Goal: Transaction & Acquisition: Purchase product/service

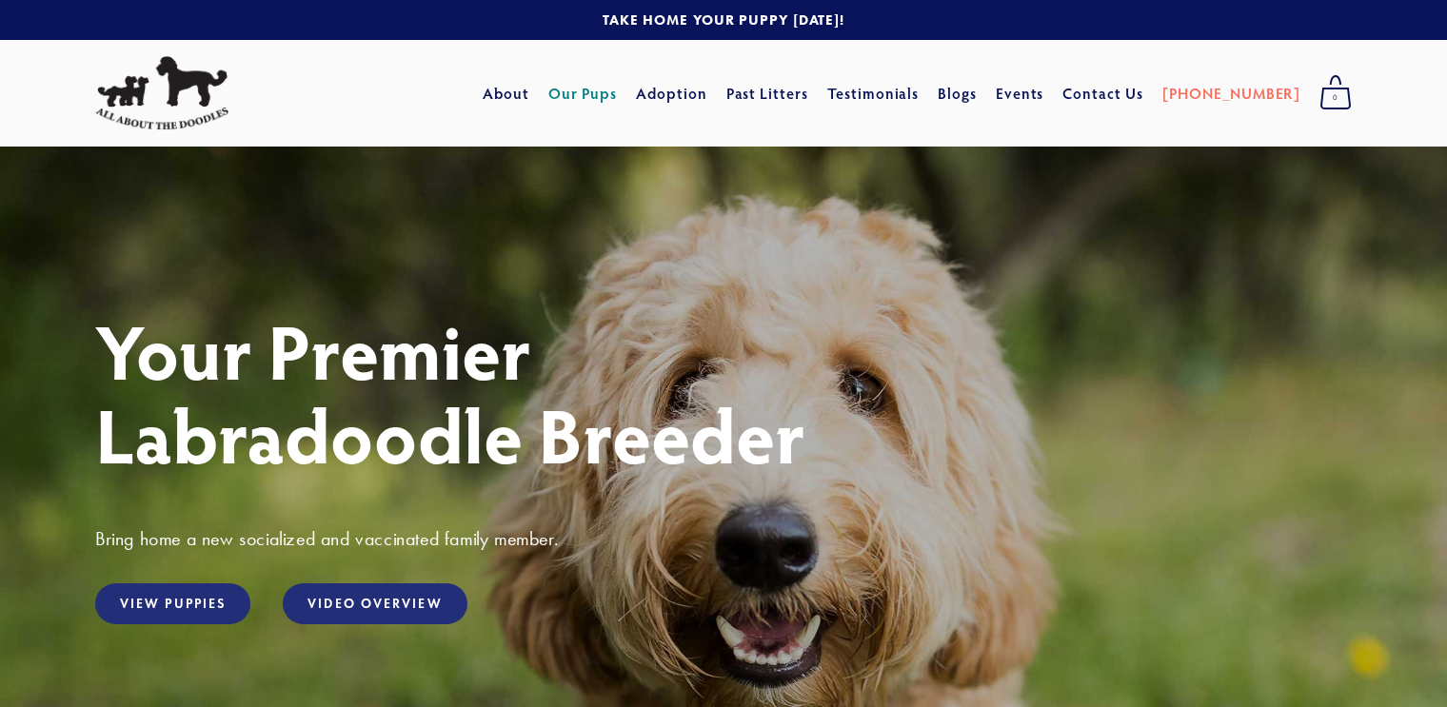
click at [618, 95] on link "Our Pups" at bounding box center [582, 93] width 69 height 34
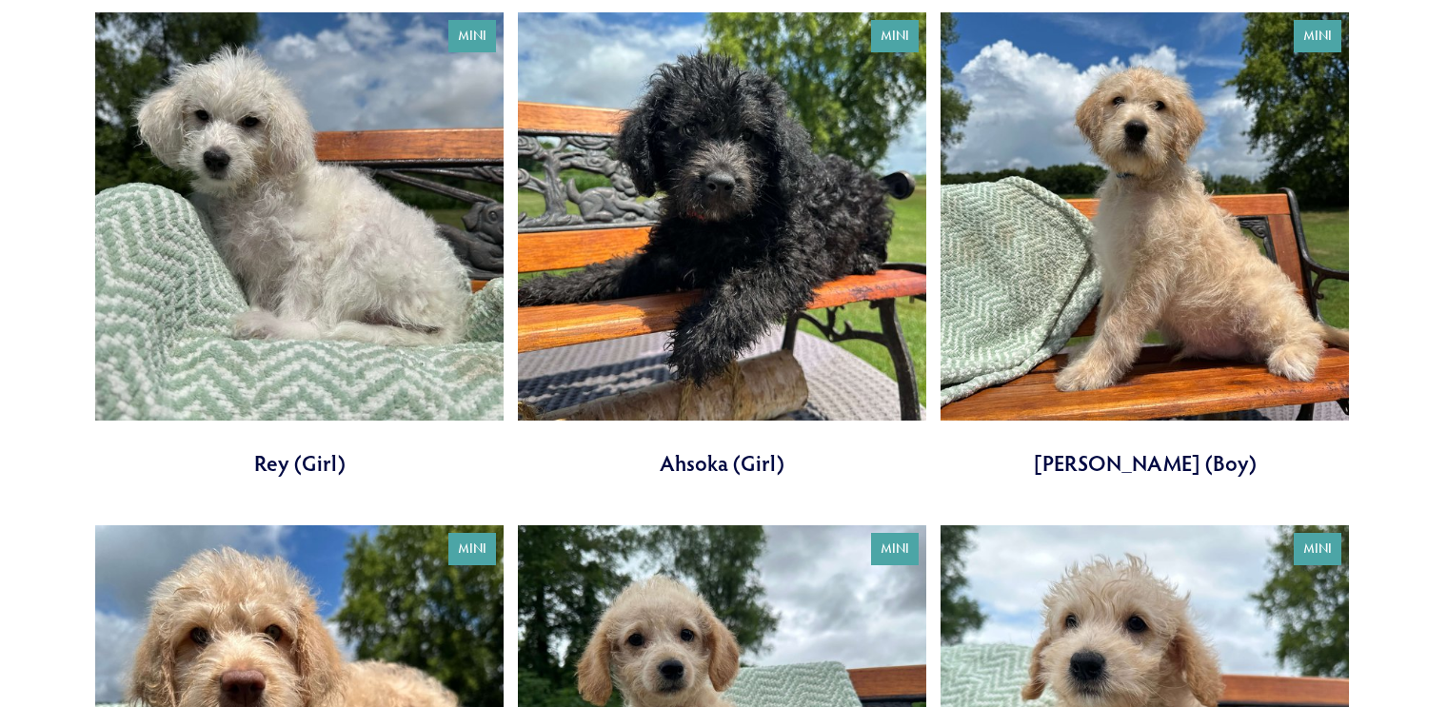
scroll to position [443, 0]
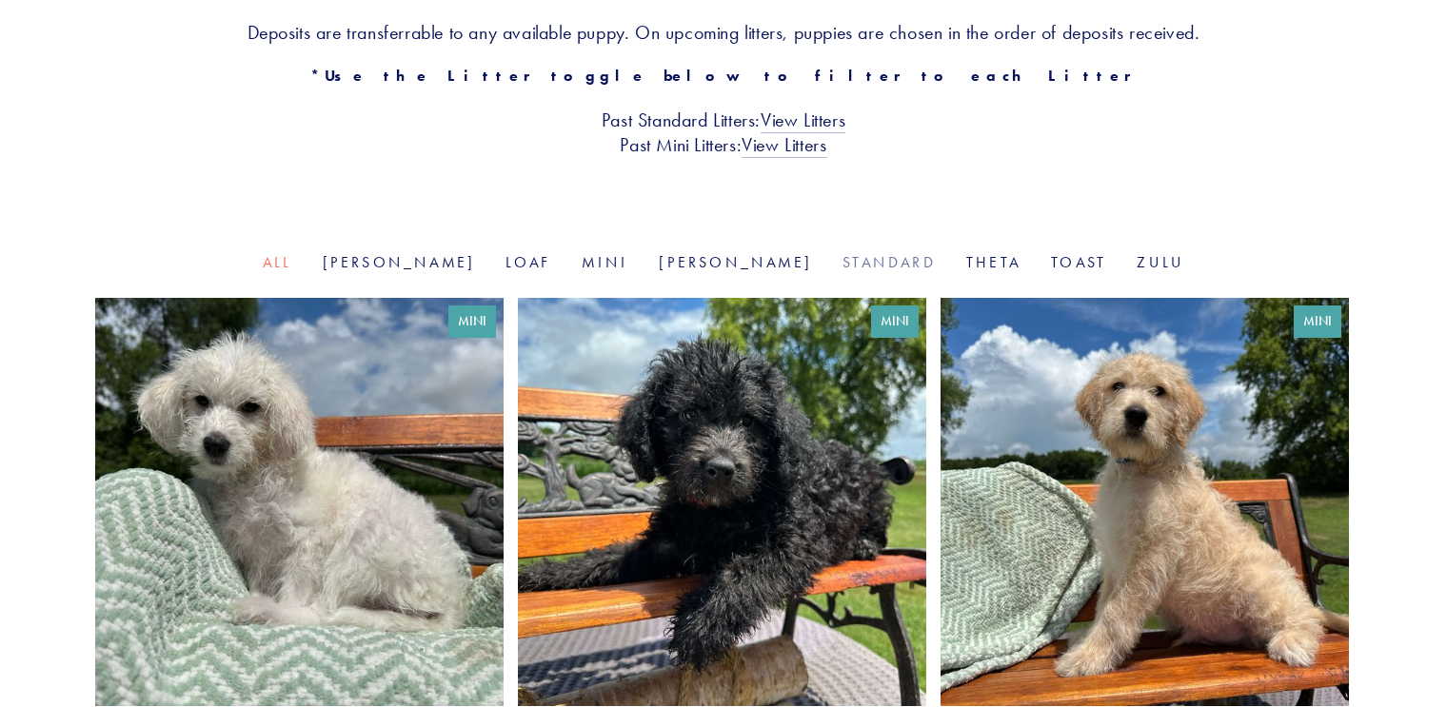
click at [842, 266] on link "Standard" at bounding box center [888, 262] width 93 height 18
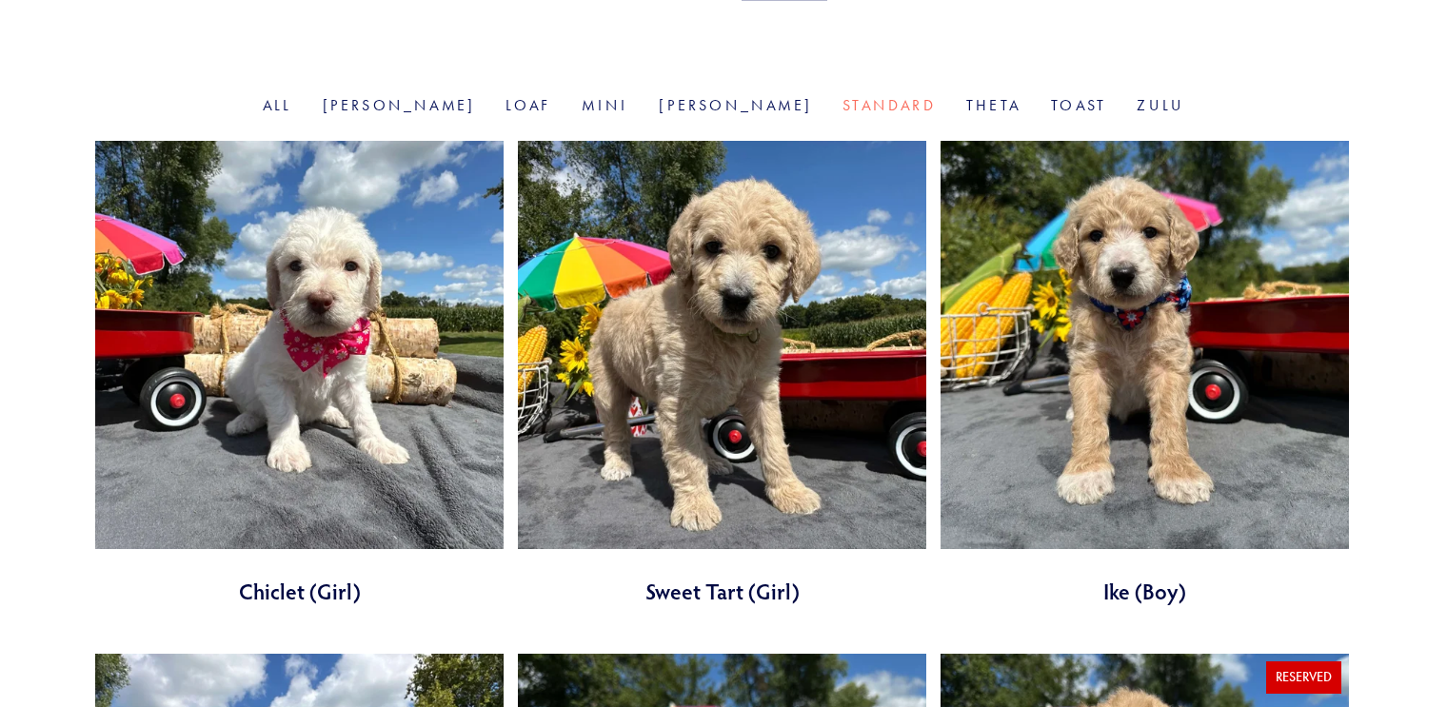
scroll to position [602, 0]
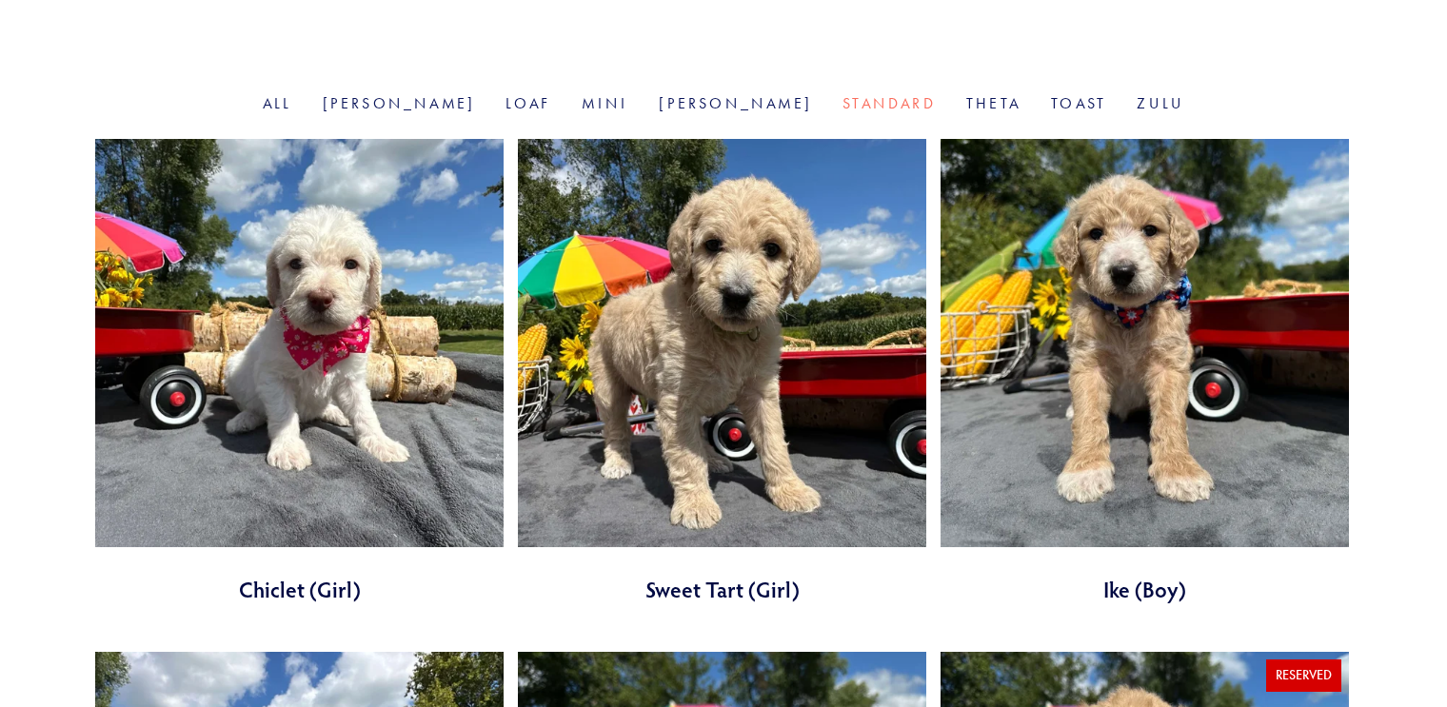
click at [758, 345] on link at bounding box center [722, 371] width 408 height 465
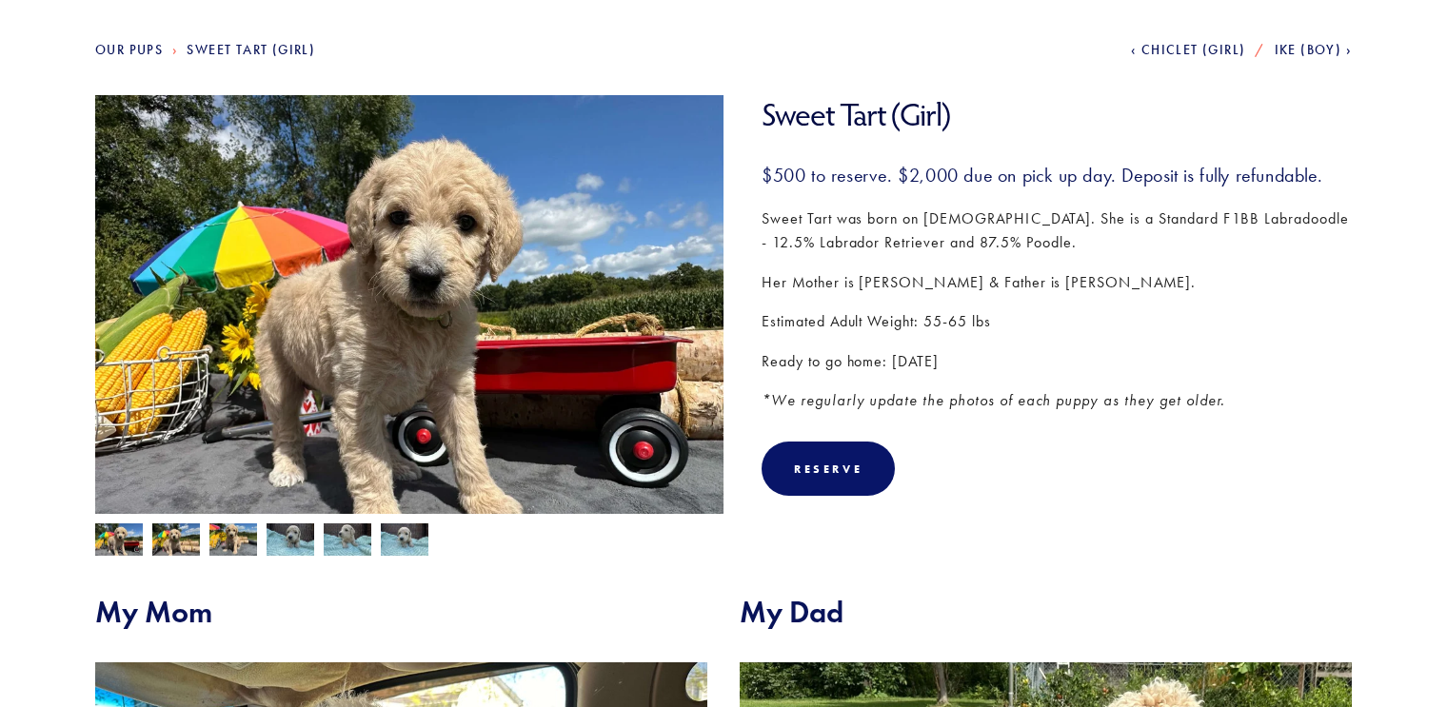
scroll to position [222, 0]
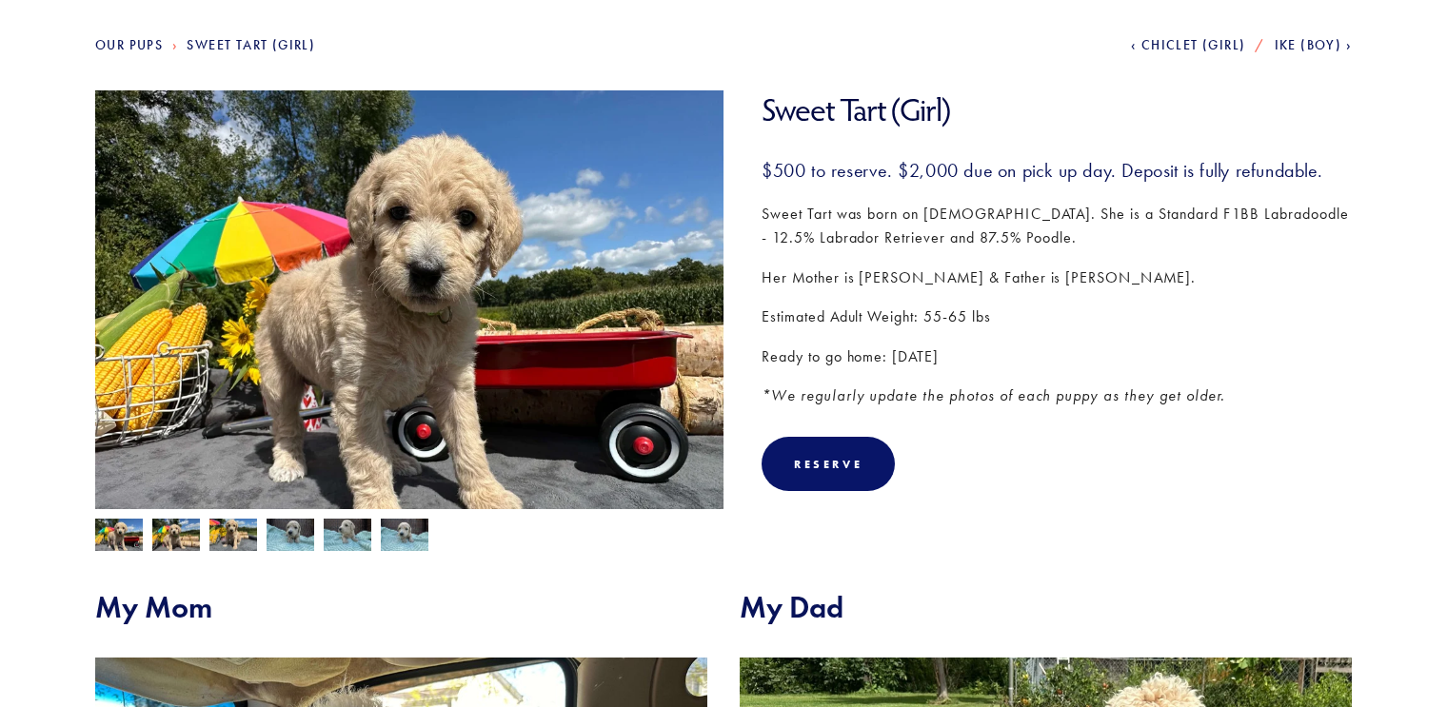
click at [183, 533] on img at bounding box center [176, 537] width 48 height 36
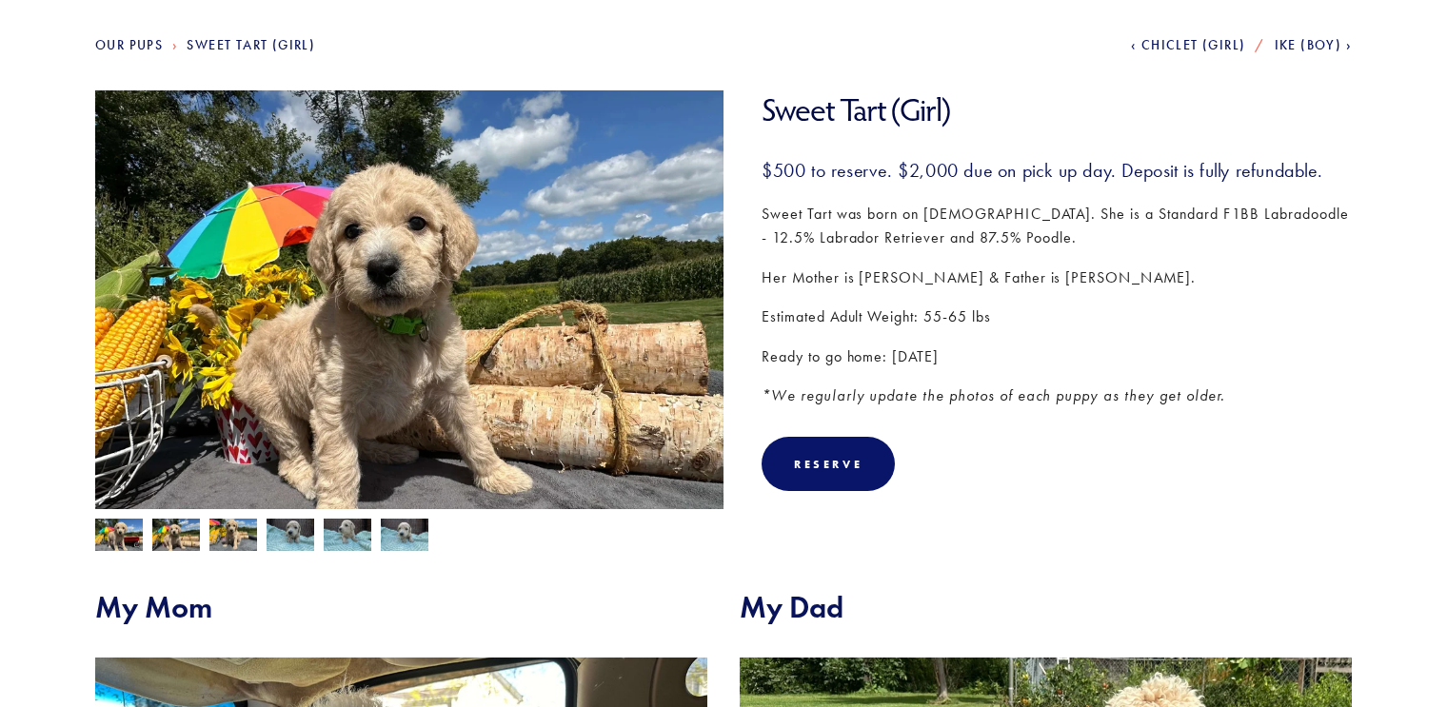
click at [231, 533] on img at bounding box center [233, 537] width 48 height 36
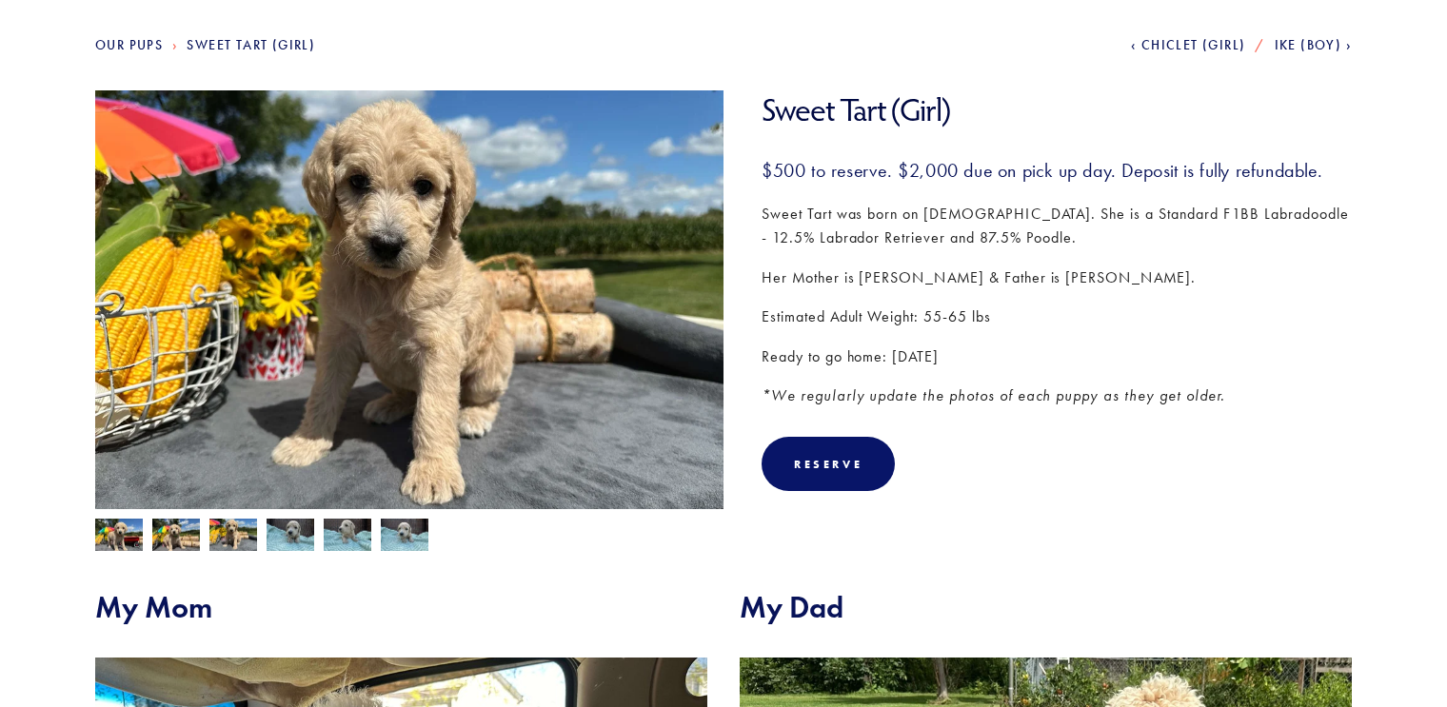
click at [181, 533] on img at bounding box center [176, 537] width 48 height 36
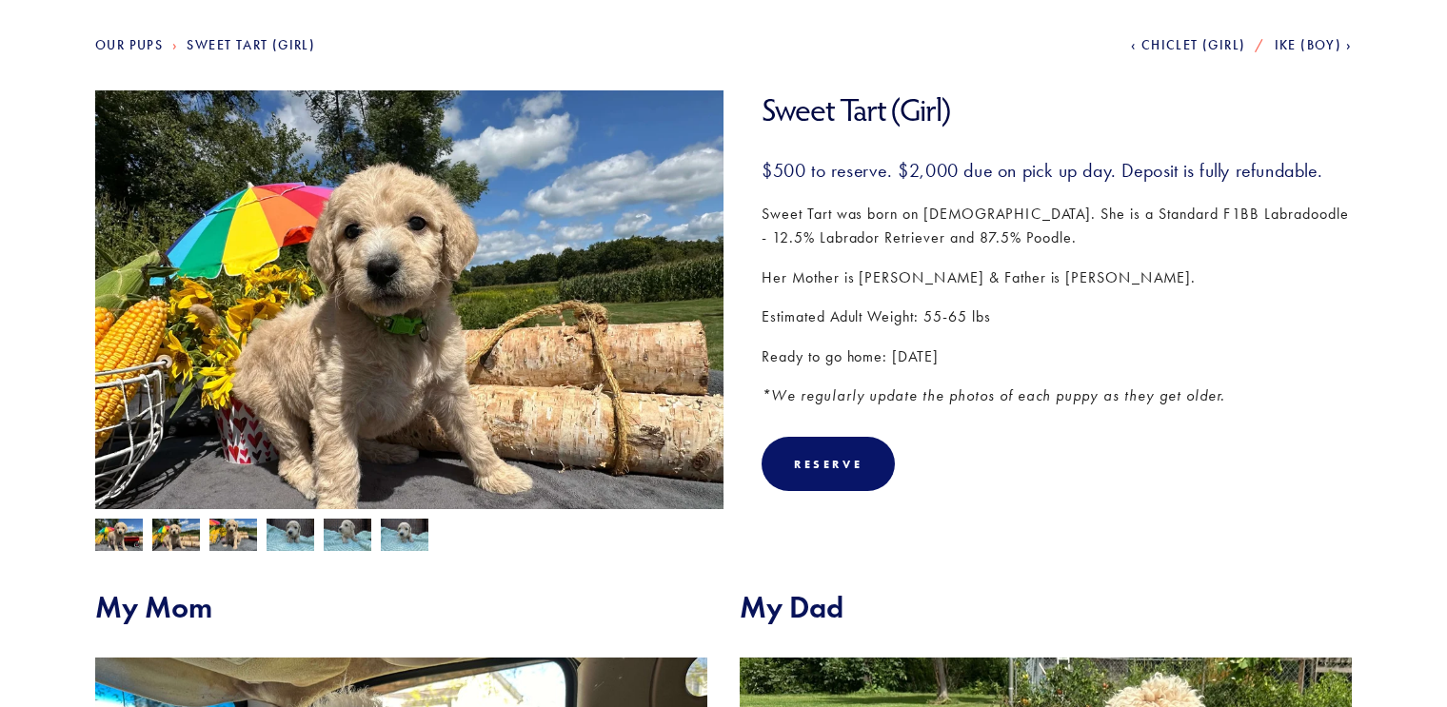
click at [124, 537] on img at bounding box center [119, 537] width 48 height 36
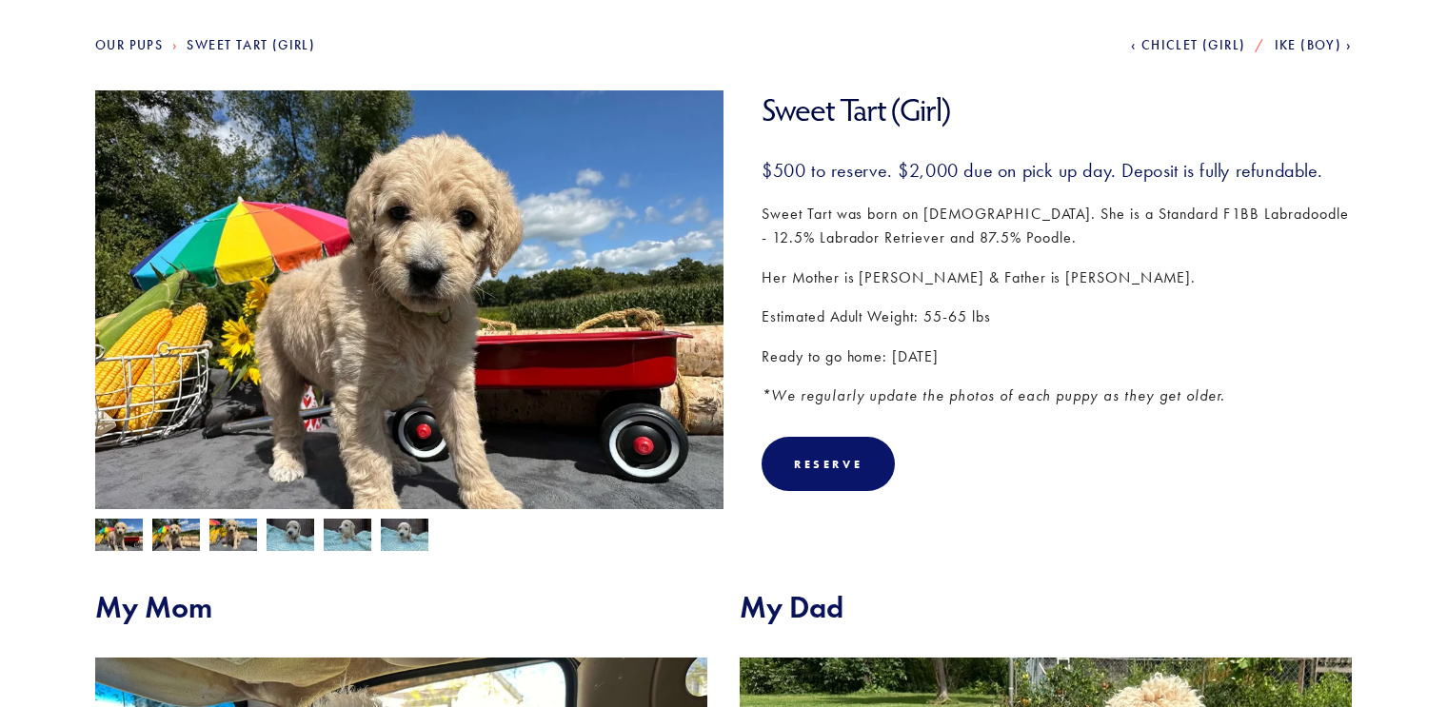
click at [161, 536] on img at bounding box center [176, 537] width 48 height 36
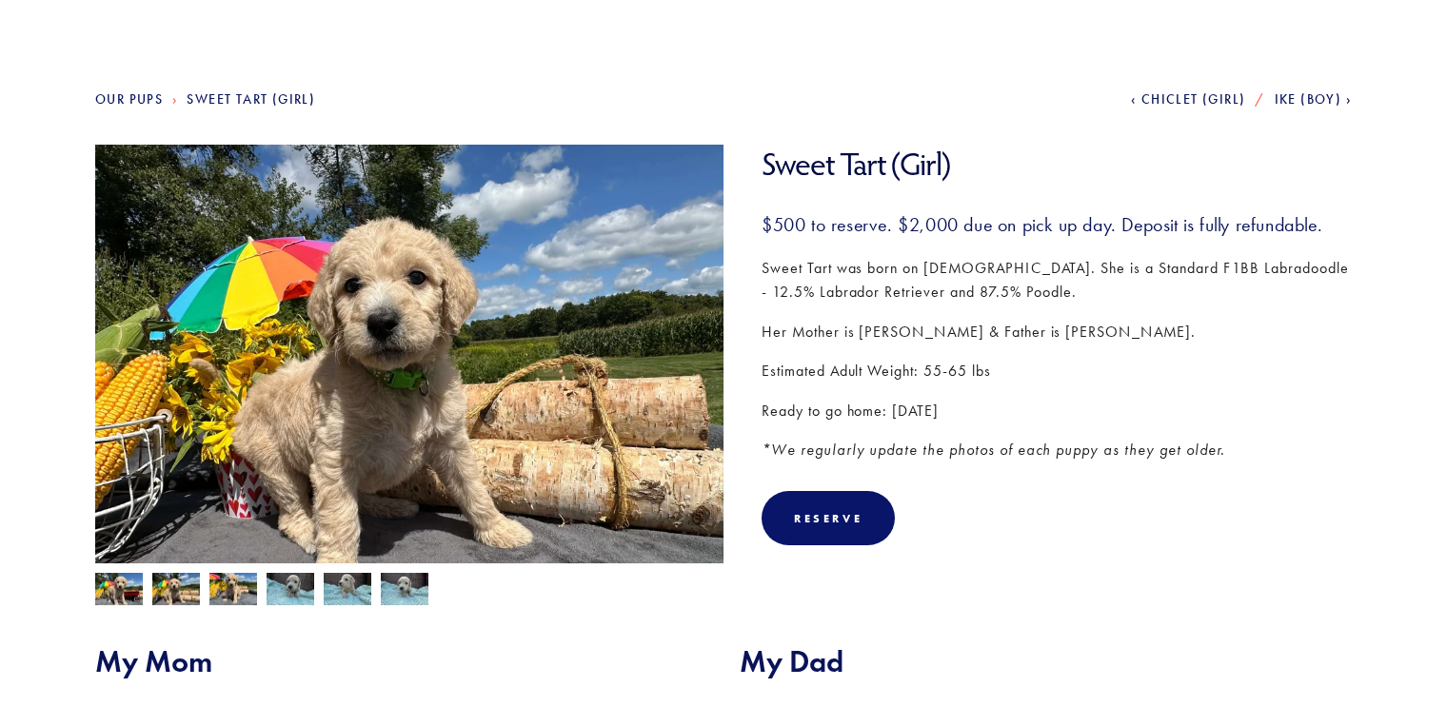
scroll to position [159, 0]
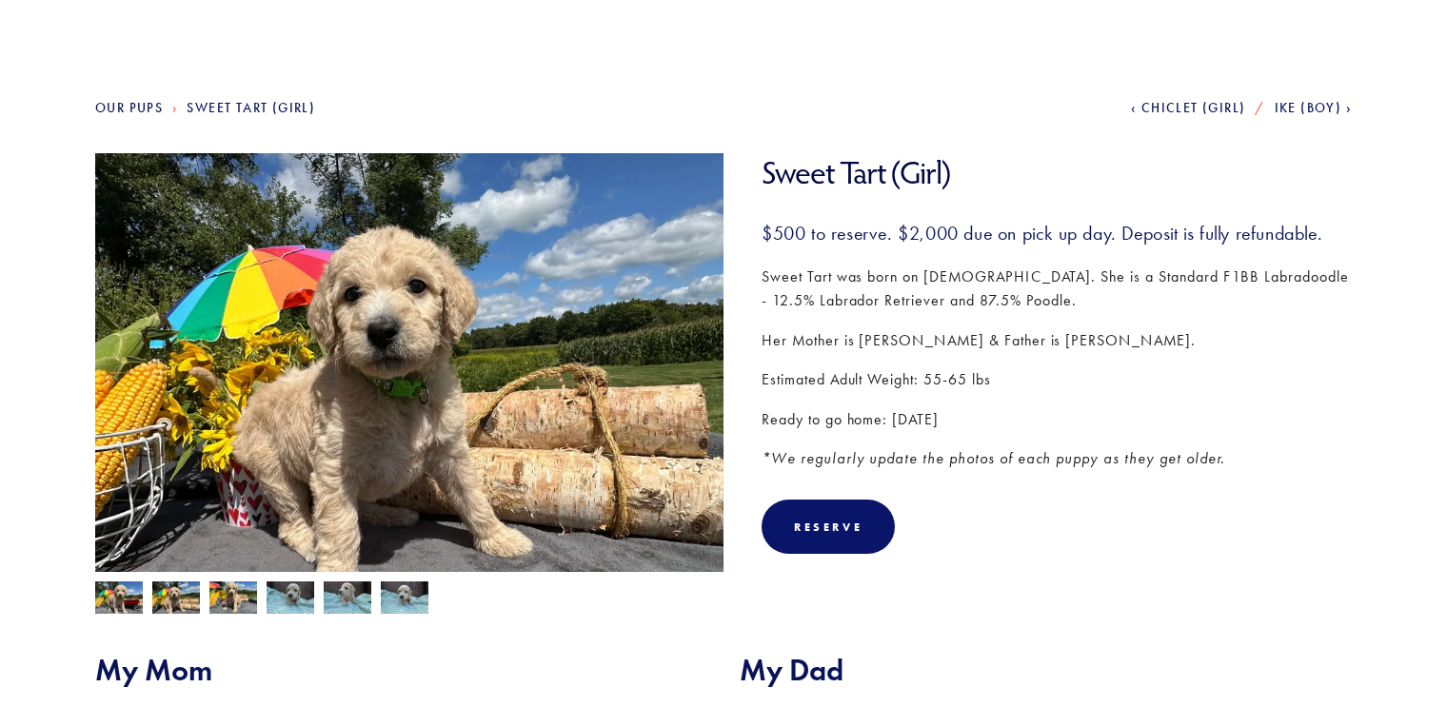
click at [476, 236] on img at bounding box center [409, 388] width 628 height 471
click at [183, 597] on img at bounding box center [176, 599] width 48 height 36
